Goal: Task Accomplishment & Management: Complete application form

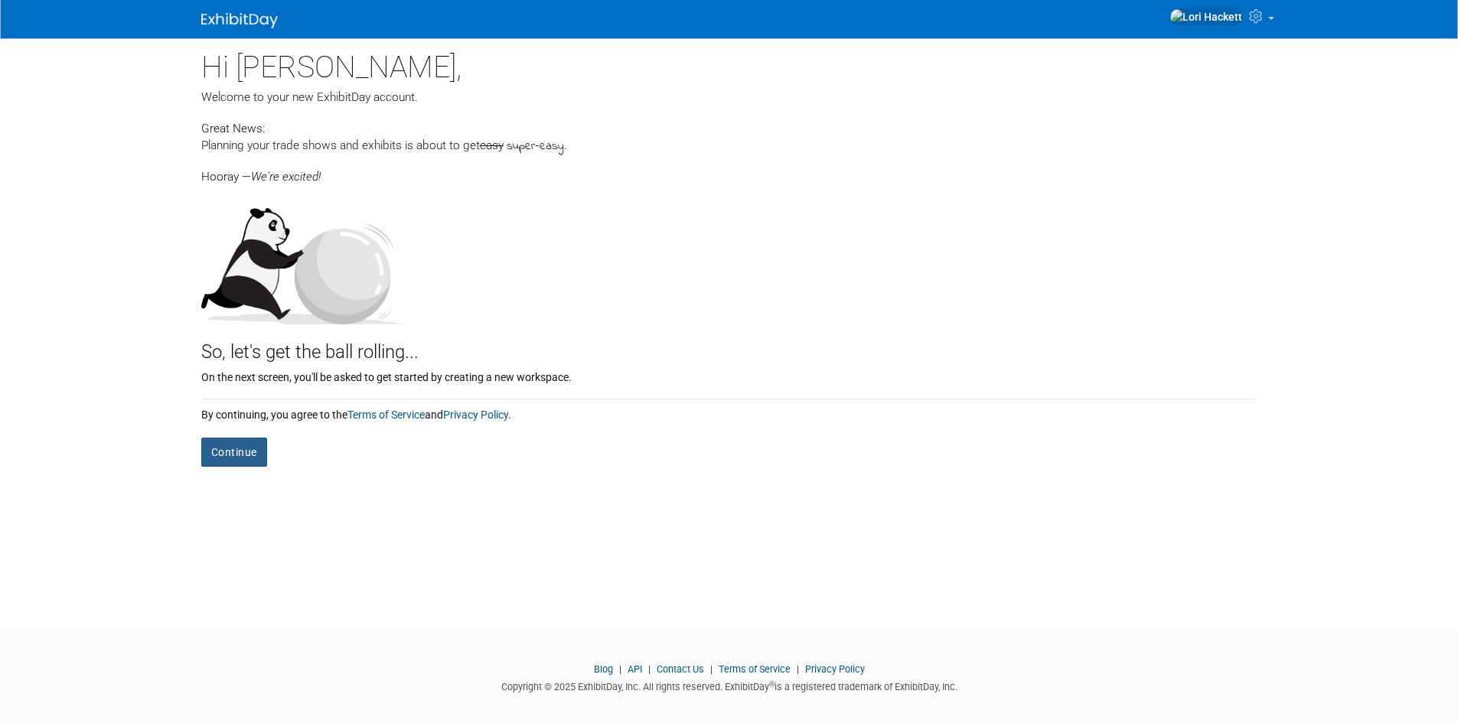
click at [239, 443] on button "Continue" at bounding box center [234, 452] width 66 height 29
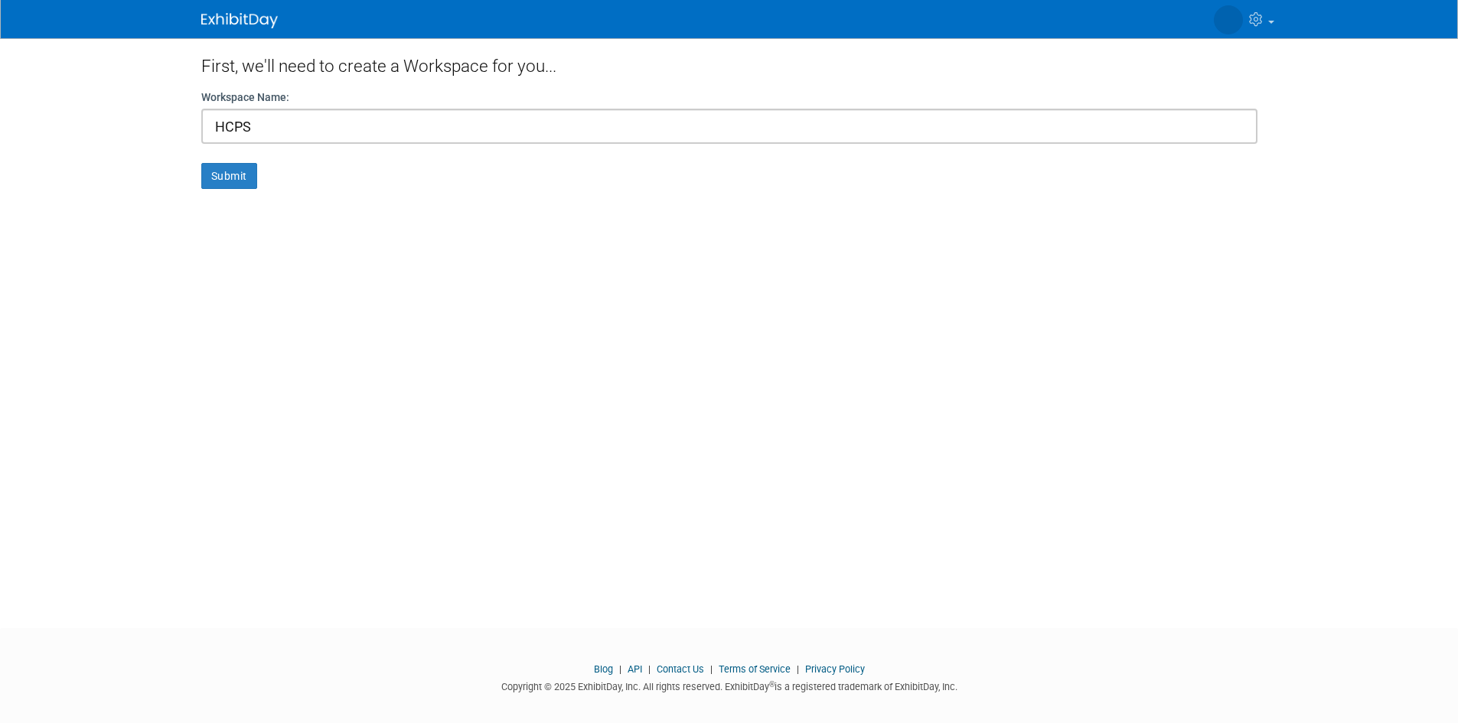
type input "HCPS"
click at [201, 163] on button "Submit" at bounding box center [229, 176] width 56 height 26
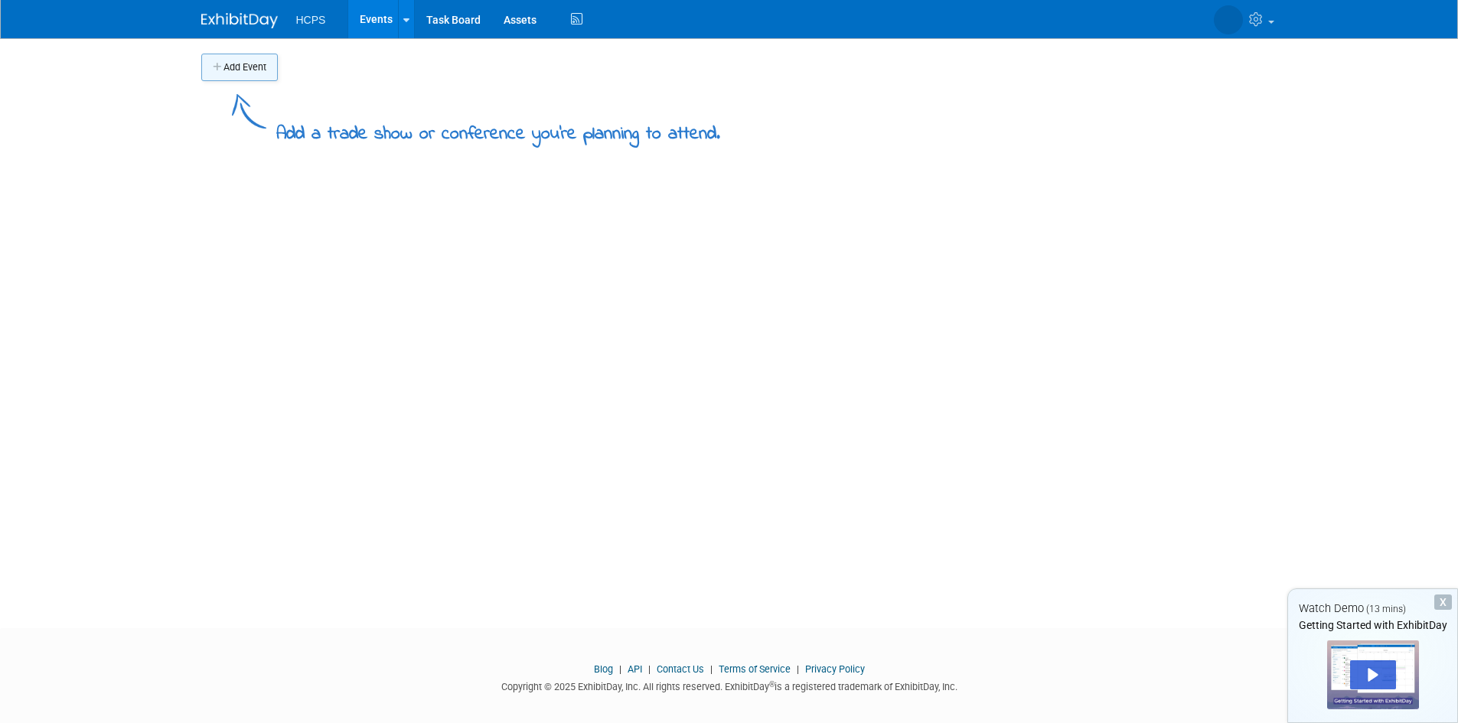
click at [263, 71] on button "Add Event" at bounding box center [239, 68] width 77 height 28
select select "9"
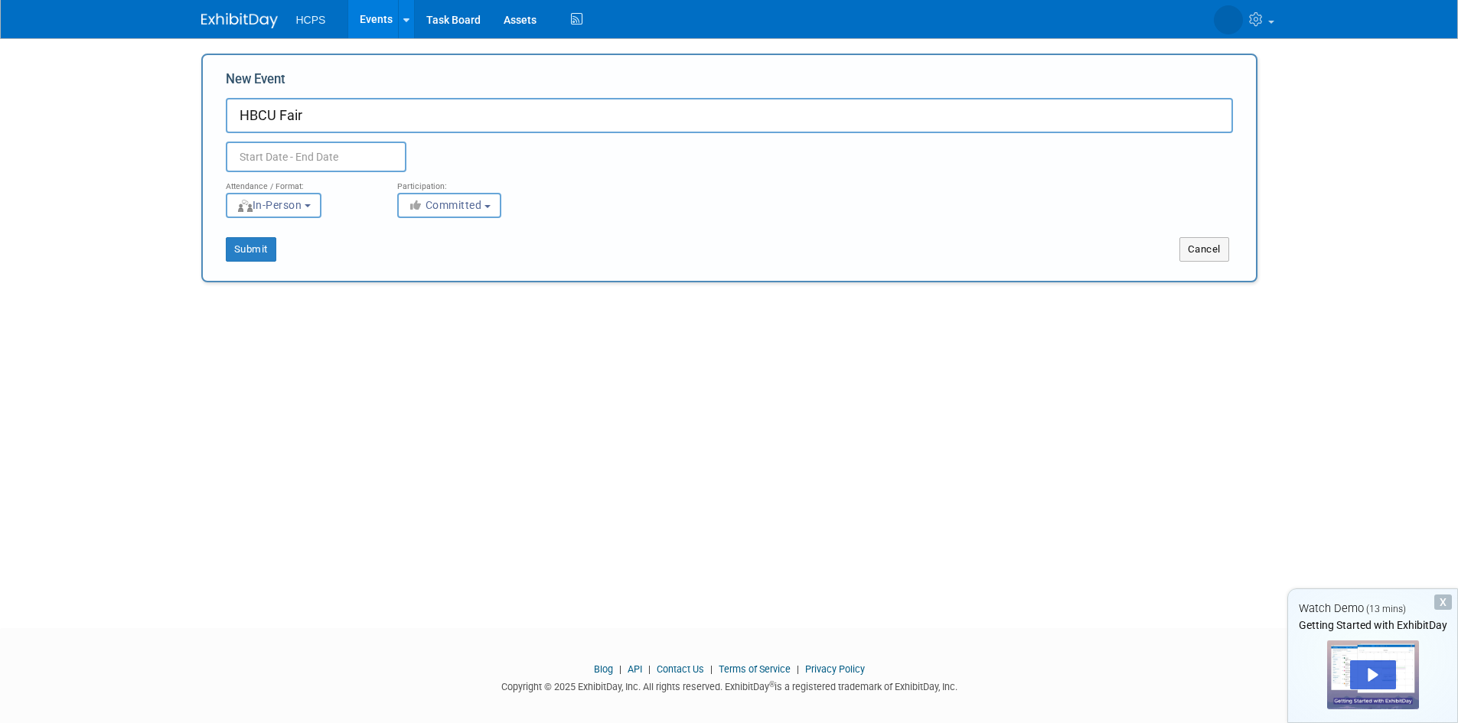
type input "HBCU Fair"
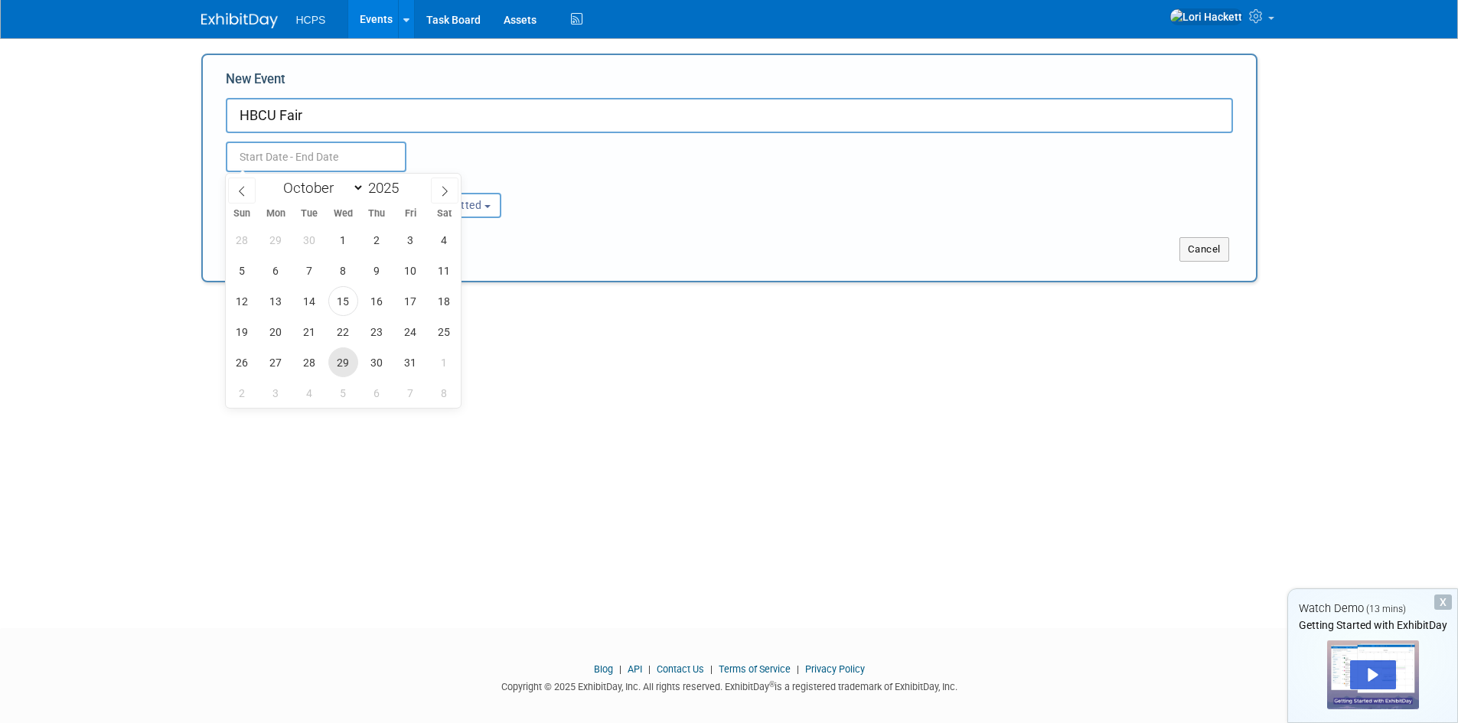
click at [347, 361] on span "29" at bounding box center [343, 362] width 30 height 30
type input "Oct 29, 2025 to Oct 29, 2025"
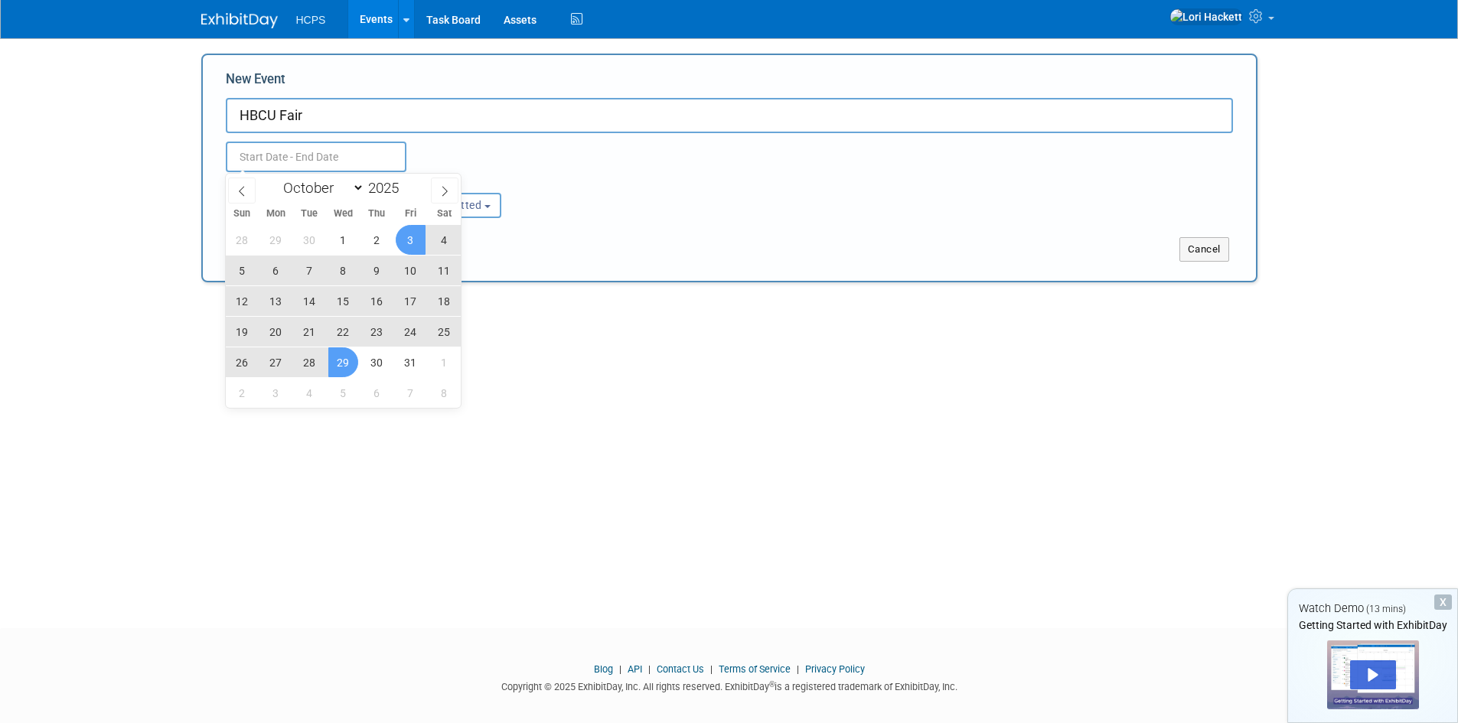
type input "Oct 29, 2025 to Oct 29, 2025"
click at [593, 218] on div "Submit Cancel" at bounding box center [729, 240] width 1030 height 44
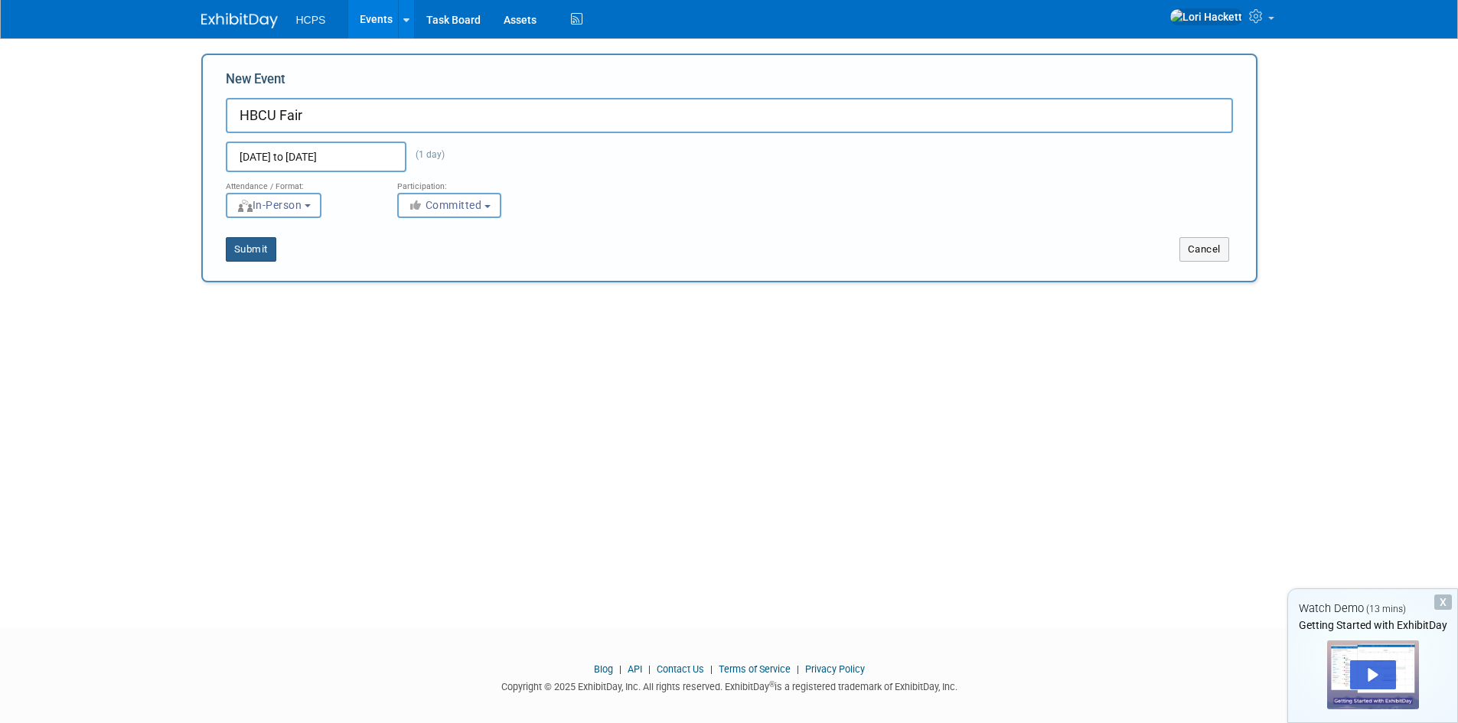
click at [256, 250] on button "Submit" at bounding box center [251, 249] width 51 height 24
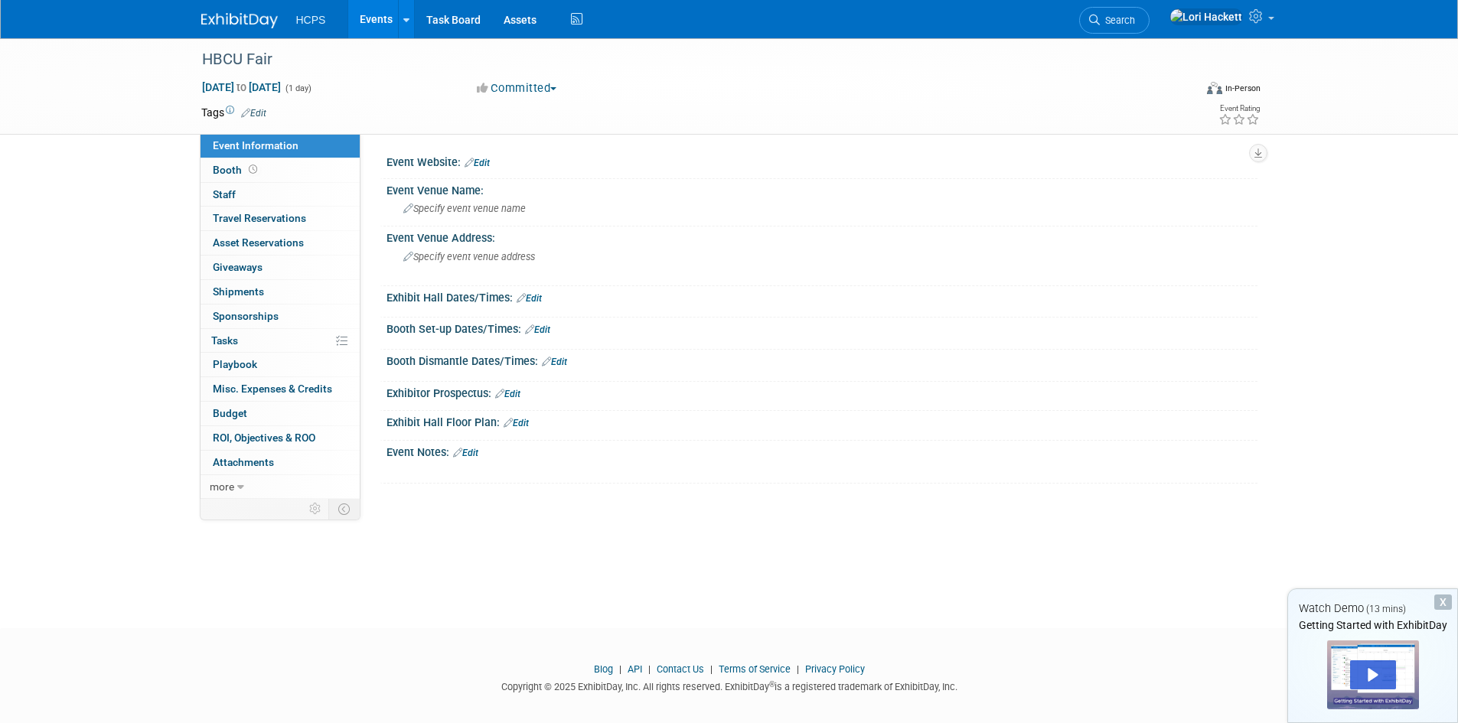
click at [519, 426] on link "Edit" at bounding box center [516, 423] width 25 height 11
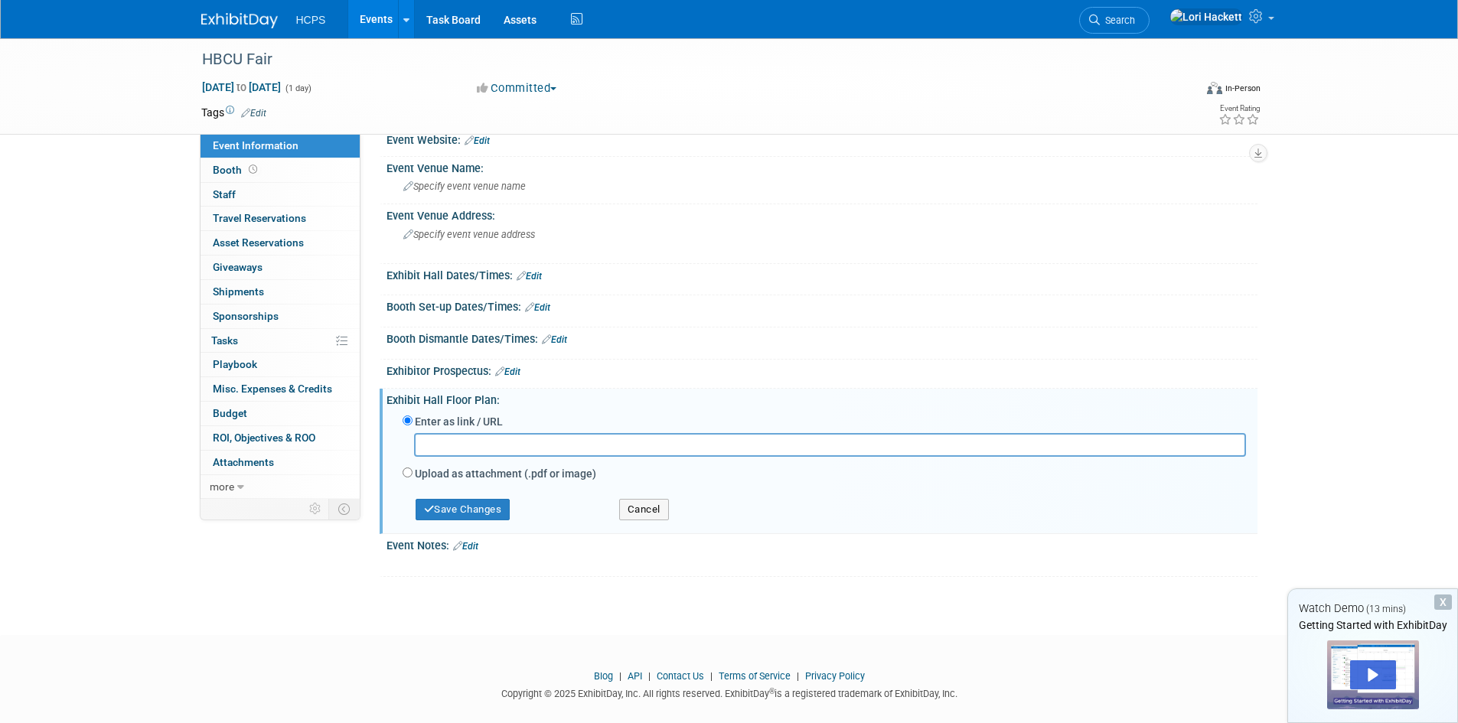
scroll to position [43, 0]
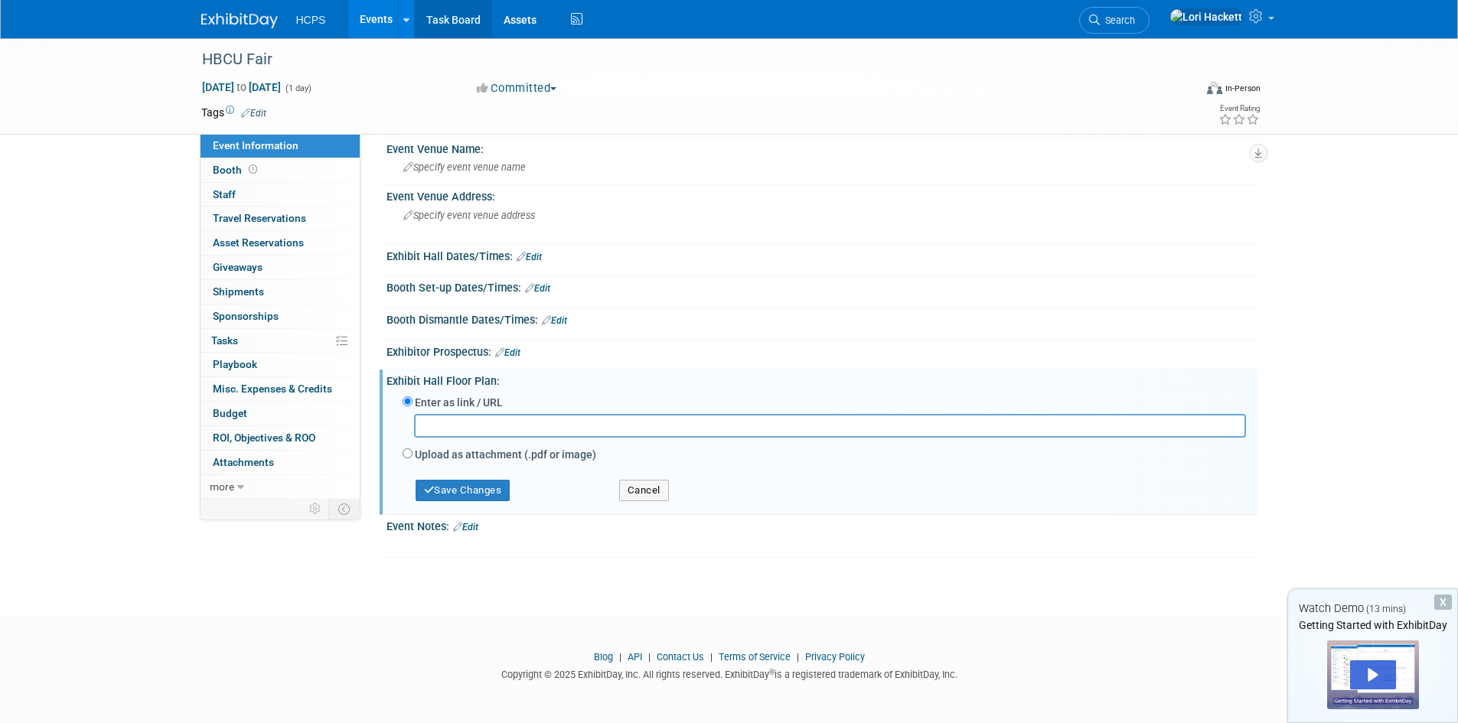
click at [443, 21] on link "Task Board" at bounding box center [453, 19] width 77 height 38
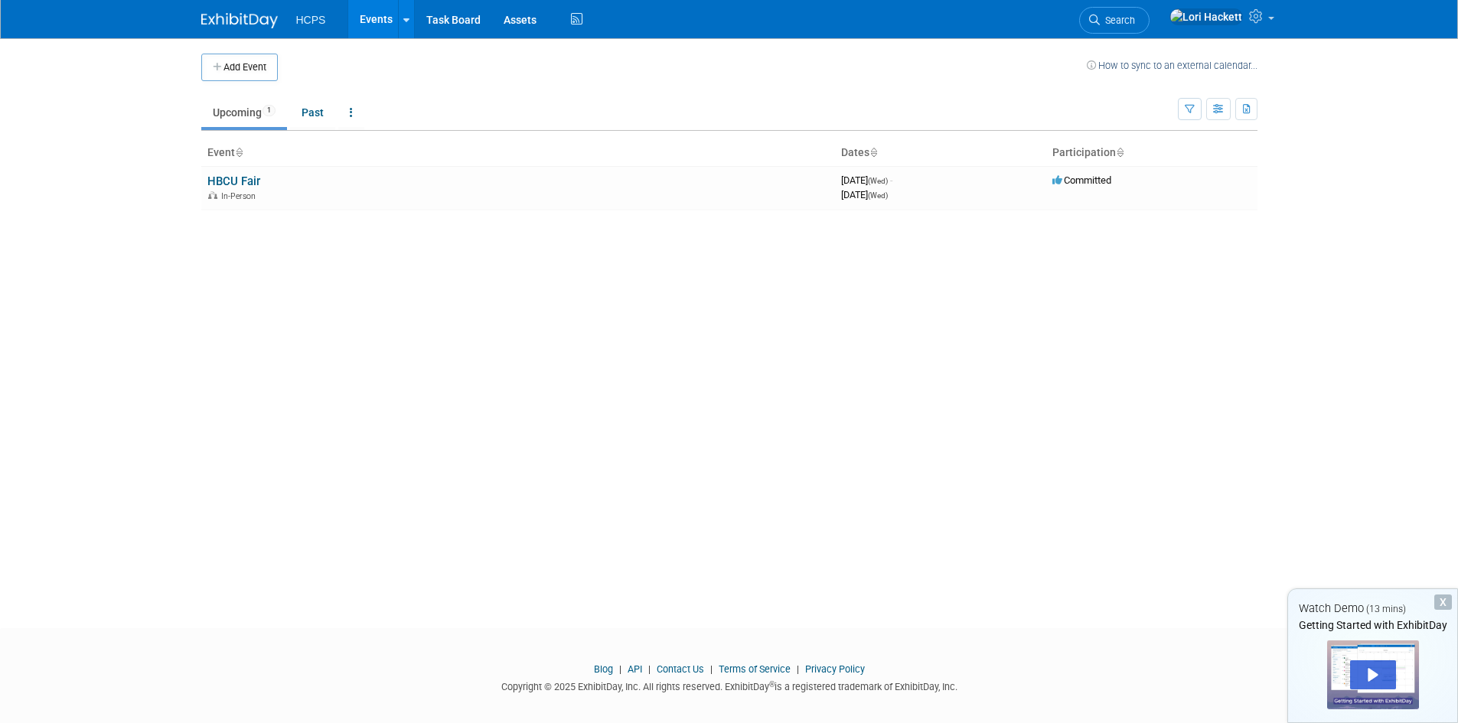
click at [302, 21] on span "HCPS" at bounding box center [311, 20] width 30 height 12
click at [378, 19] on link "Events" at bounding box center [376, 19] width 56 height 38
click at [233, 181] on link "HBCU Fair" at bounding box center [233, 182] width 53 height 14
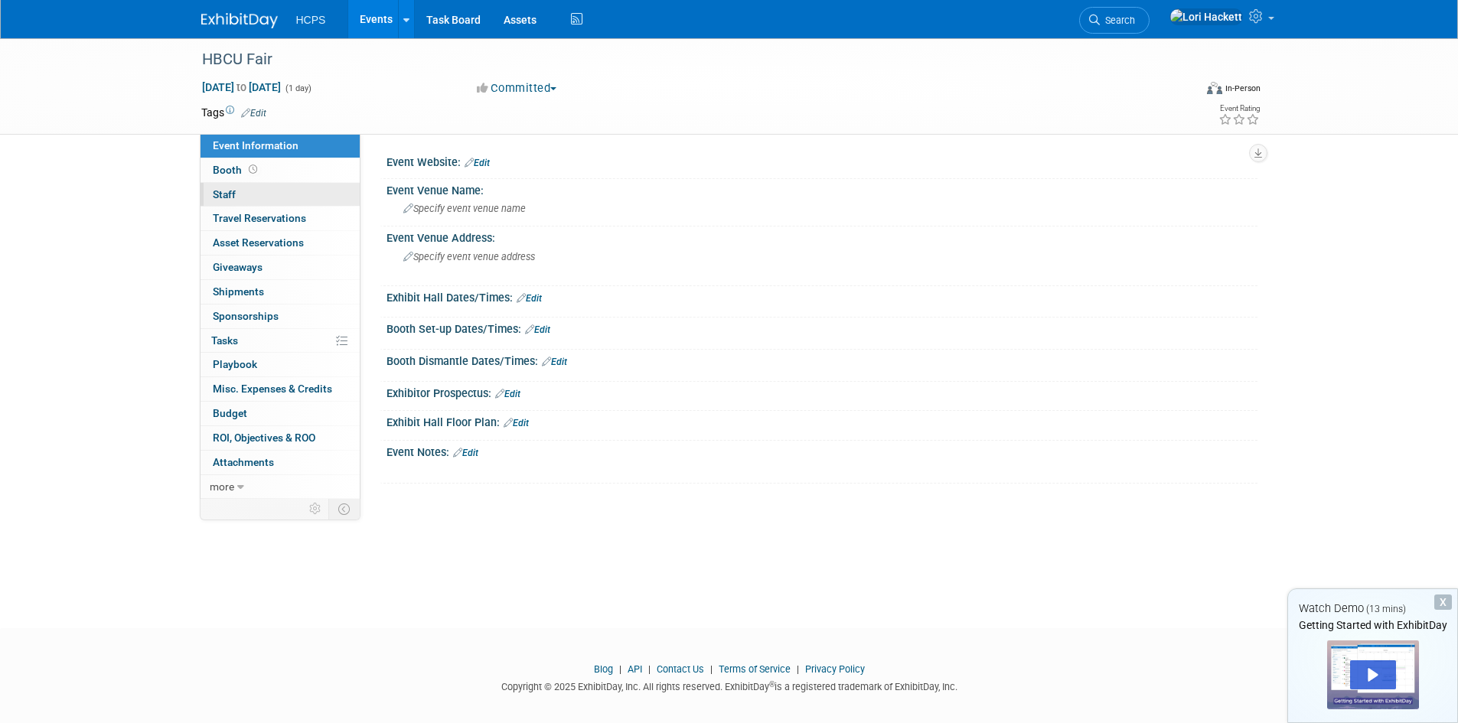
click at [232, 194] on span "Staff 0" at bounding box center [224, 194] width 23 height 12
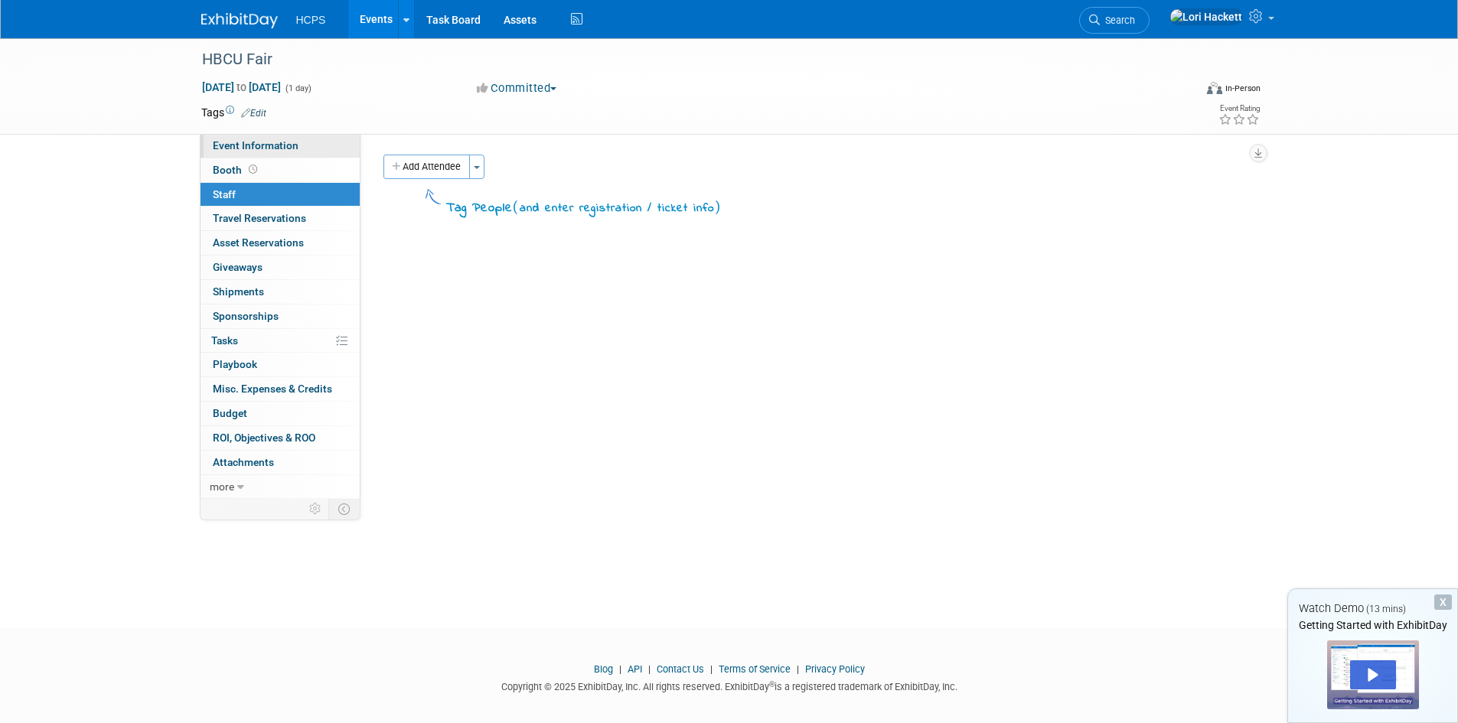
click at [246, 140] on span "Event Information" at bounding box center [256, 145] width 86 height 12
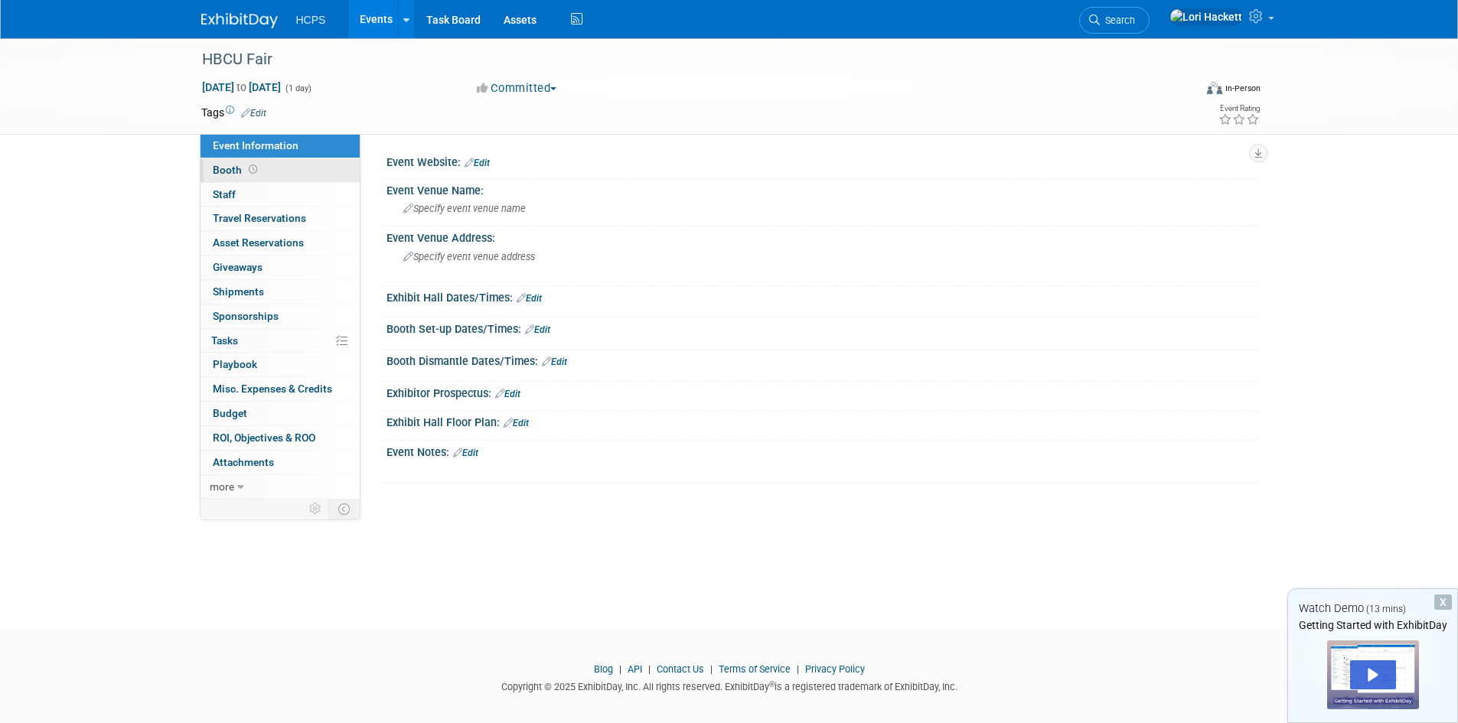
click at [234, 168] on span "Booth" at bounding box center [236, 170] width 47 height 12
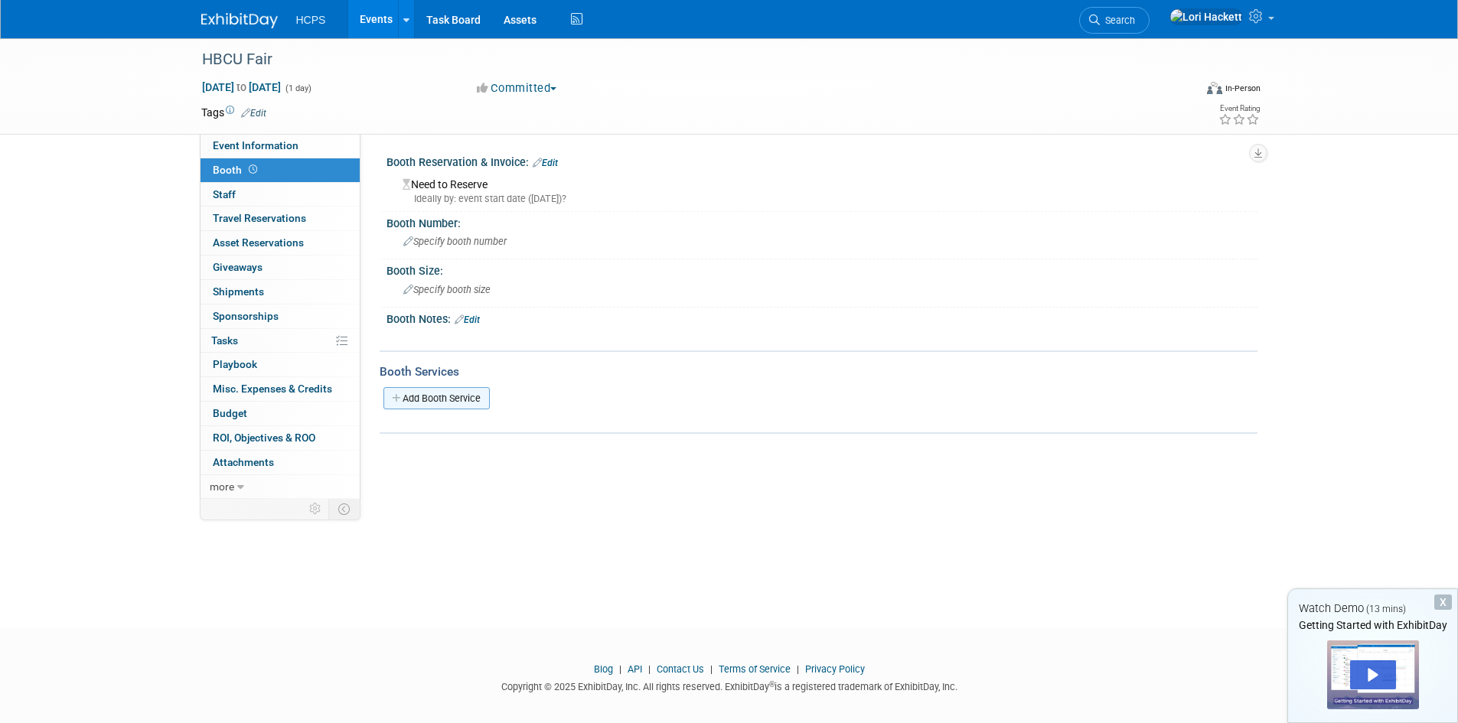
click at [432, 396] on link "Add Booth Service" at bounding box center [436, 398] width 106 height 22
